Goal: Transaction & Acquisition: Obtain resource

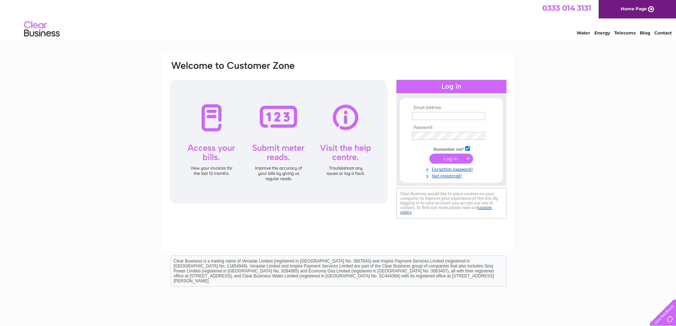
type input "accounts@alfgroup.co.uk"
click at [454, 158] on input "submit" at bounding box center [451, 159] width 44 height 10
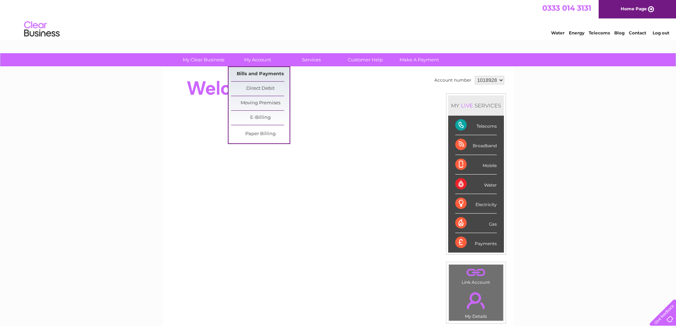
click at [268, 74] on link "Bills and Payments" at bounding box center [260, 74] width 59 height 14
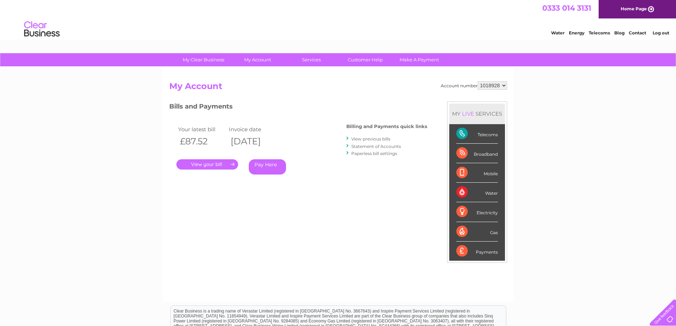
click at [209, 164] on link "." at bounding box center [207, 164] width 62 height 10
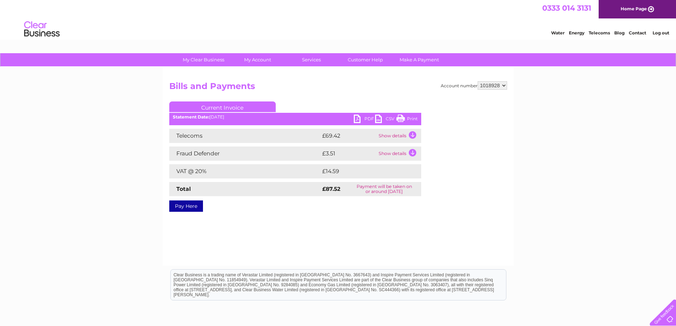
click at [363, 117] on link "PDF" at bounding box center [364, 120] width 21 height 10
click at [241, 107] on link "Current Invoice" at bounding box center [222, 107] width 106 height 11
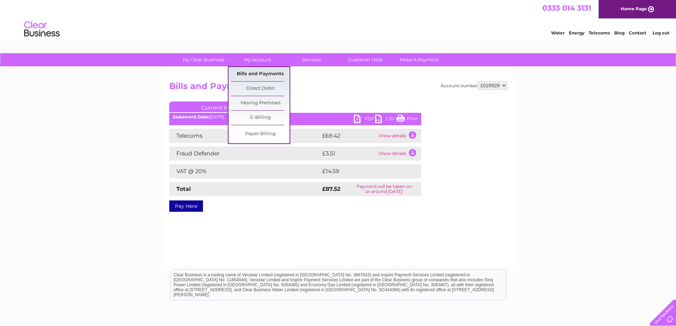
click at [253, 74] on link "Bills and Payments" at bounding box center [260, 74] width 59 height 14
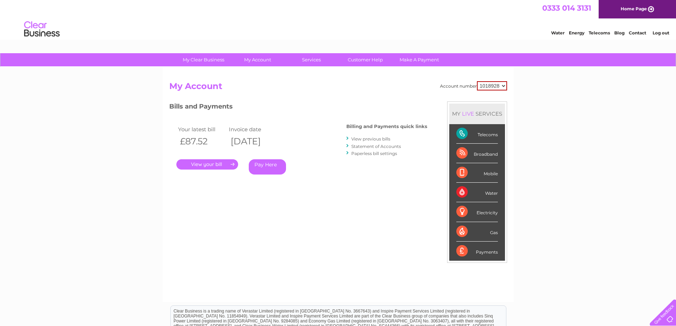
click at [371, 138] on link "View previous bills" at bounding box center [370, 138] width 39 height 5
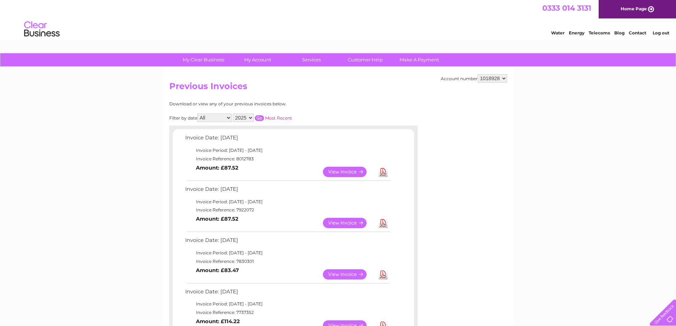
click at [350, 219] on link "View" at bounding box center [349, 223] width 52 height 10
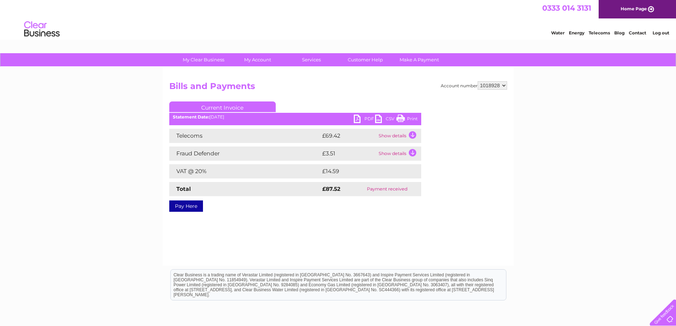
click at [356, 117] on link "PDF" at bounding box center [364, 120] width 21 height 10
click at [359, 118] on link "PDF" at bounding box center [364, 120] width 21 height 10
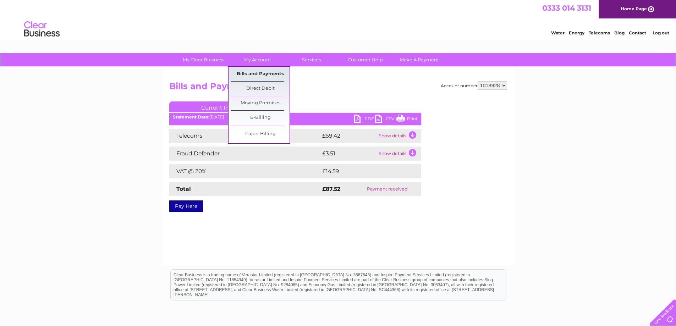
click at [259, 70] on link "Bills and Payments" at bounding box center [260, 74] width 59 height 14
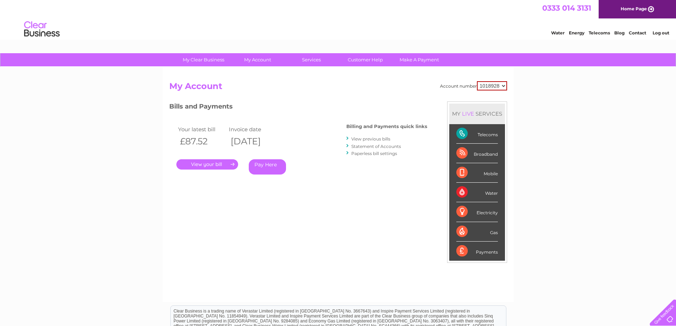
click at [373, 137] on link "View previous bills" at bounding box center [370, 138] width 39 height 5
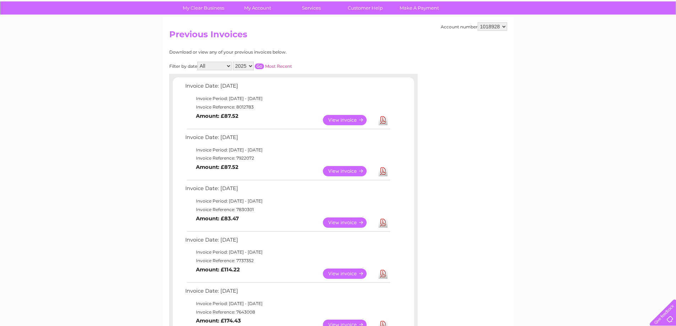
scroll to position [106, 0]
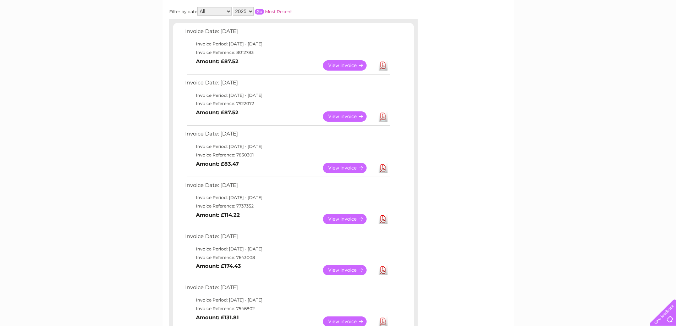
click at [340, 165] on link "View" at bounding box center [349, 168] width 52 height 10
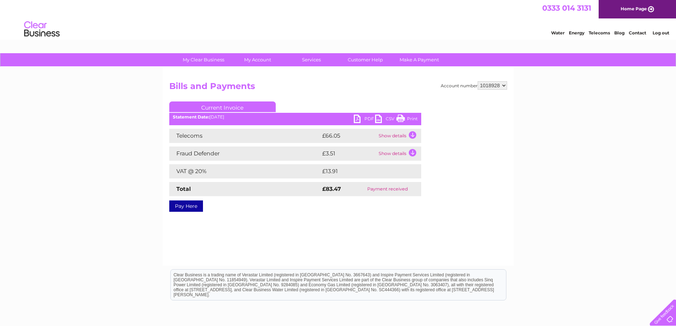
click at [356, 117] on link "PDF" at bounding box center [364, 120] width 21 height 10
click at [356, 116] on link "PDF" at bounding box center [364, 120] width 21 height 10
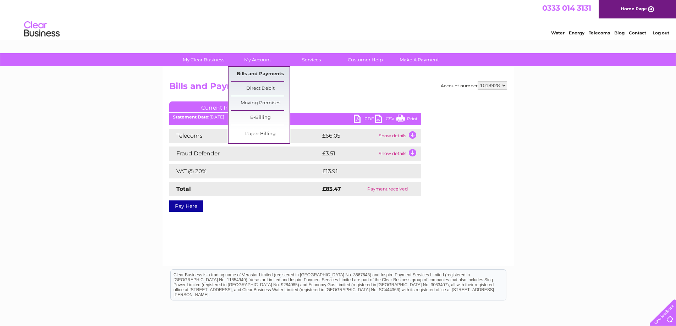
click at [262, 70] on link "Bills and Payments" at bounding box center [260, 74] width 59 height 14
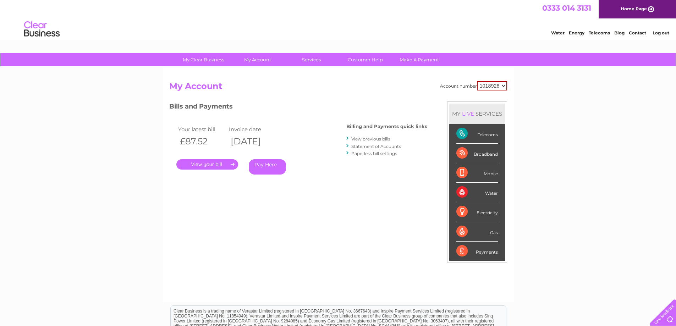
click at [373, 138] on link "View previous bills" at bounding box center [370, 138] width 39 height 5
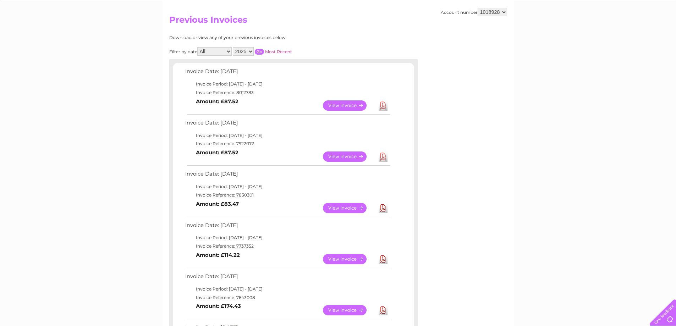
scroll to position [71, 0]
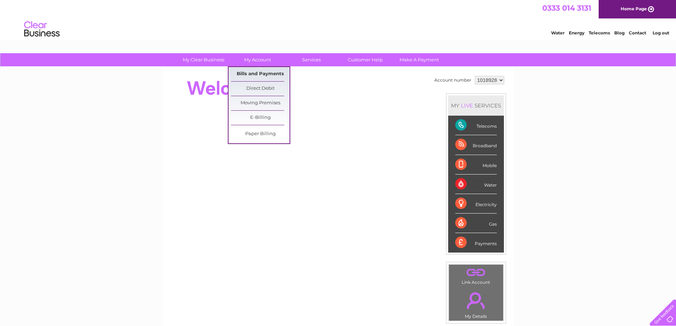
click at [256, 69] on link "Bills and Payments" at bounding box center [260, 74] width 59 height 14
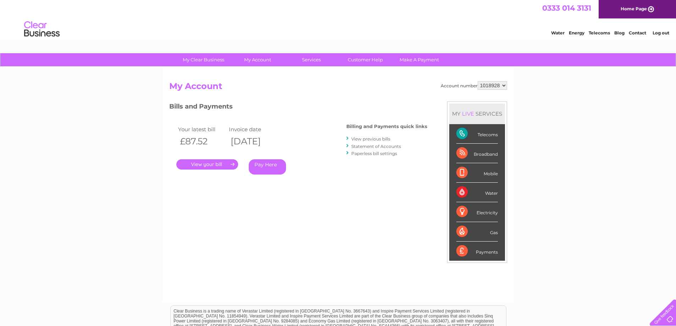
click at [366, 137] on link "View previous bills" at bounding box center [370, 138] width 39 height 5
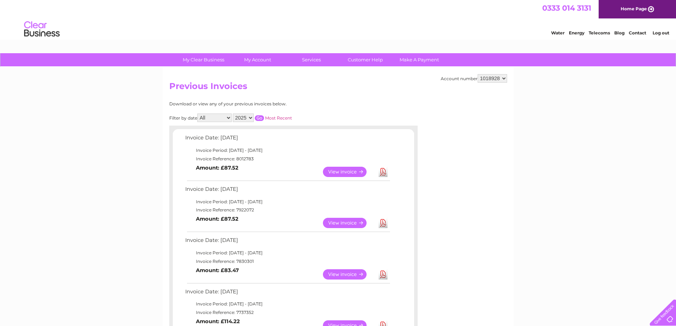
scroll to position [213, 0]
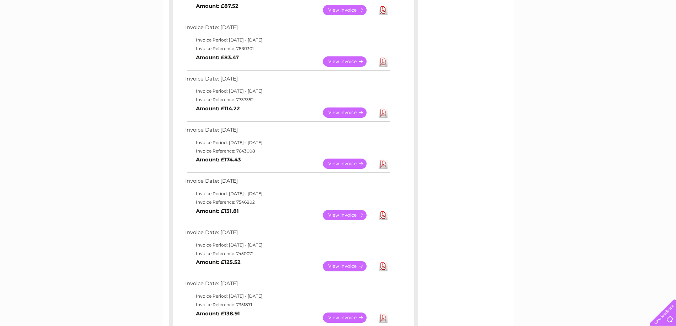
click at [345, 112] on link "View" at bounding box center [349, 113] width 52 height 10
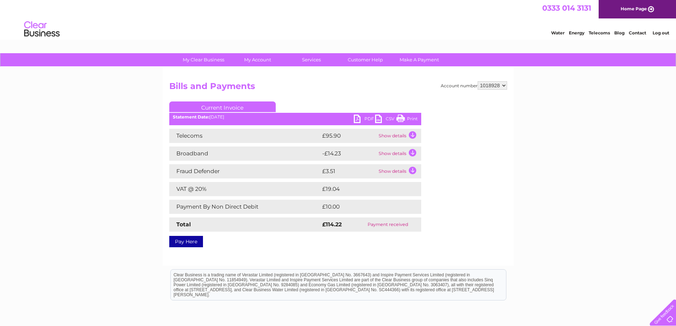
click at [357, 117] on link "PDF" at bounding box center [364, 120] width 21 height 10
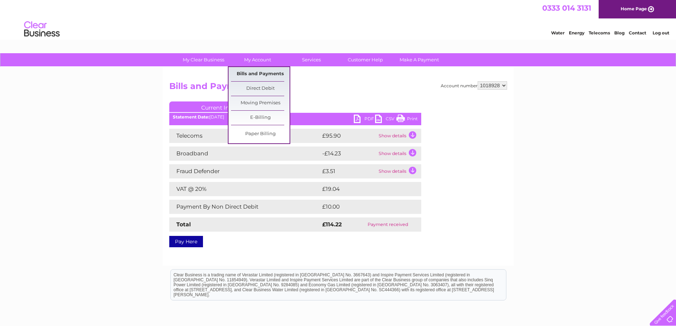
click at [263, 70] on link "Bills and Payments" at bounding box center [260, 74] width 59 height 14
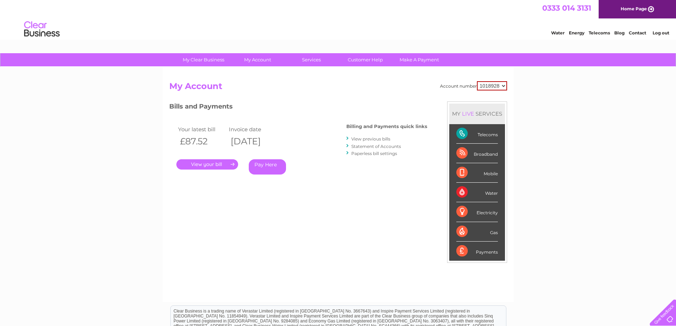
click at [382, 144] on link "Statement of Accounts" at bounding box center [376, 146] width 50 height 5
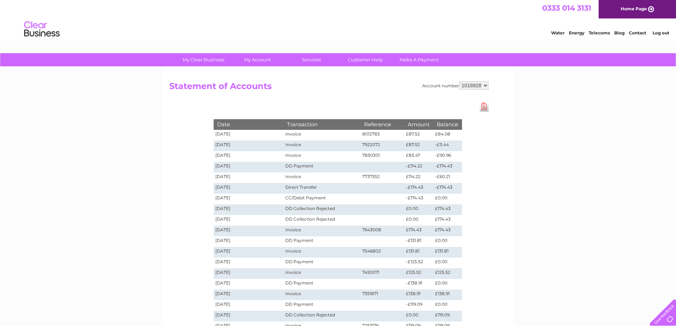
drag, startPoint x: 484, startPoint y: 166, endPoint x: 490, endPoint y: 265, distance: 98.8
click at [488, 267] on div "Account number 1018928 Statement of Accounts Download Pdf Date Transaction Refe…" at bounding box center [338, 214] width 351 height 294
drag, startPoint x: 465, startPoint y: 147, endPoint x: 530, endPoint y: 108, distance: 75.7
click at [530, 108] on div "My Clear Business Login Details My Details My Preferences Link Account My Accou…" at bounding box center [338, 267] width 676 height 429
click at [483, 103] on link "Download Pdf" at bounding box center [484, 107] width 9 height 10
